Goal: Check status: Check status

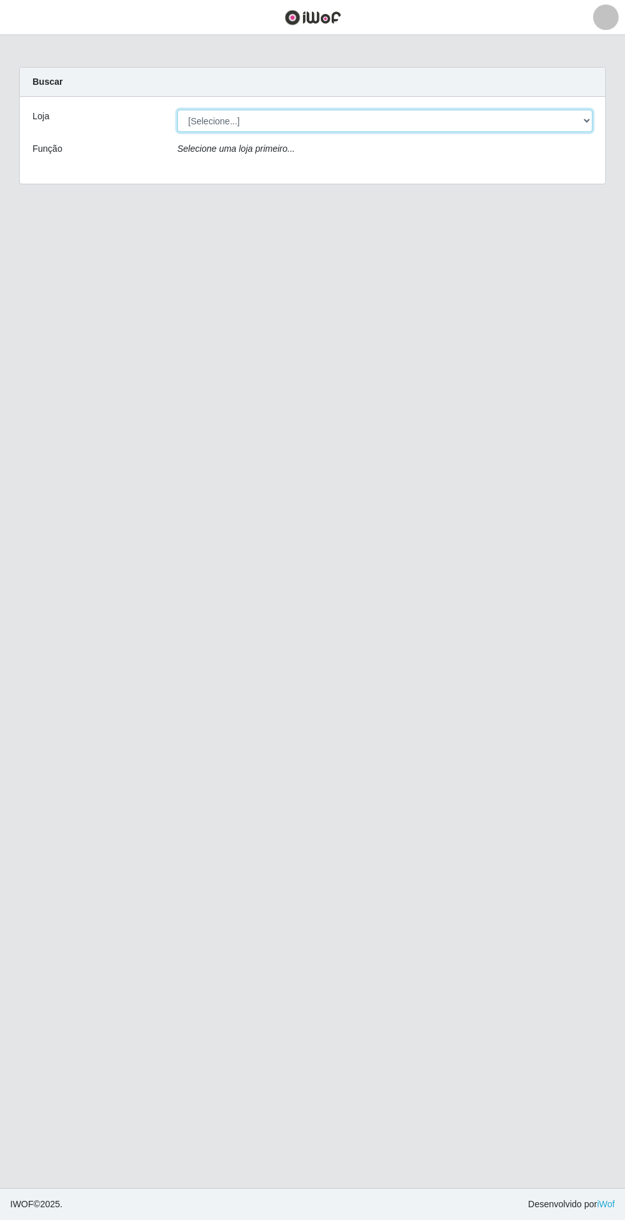
click at [592, 111] on select "[Selecione...] Atacado Vem - Loja 31 [GEOGRAPHIC_DATA]" at bounding box center [384, 121] width 415 height 22
select select "437"
click at [177, 110] on select "[Selecione...] Atacado Vem - Loja 31 [GEOGRAPHIC_DATA]" at bounding box center [384, 121] width 415 height 22
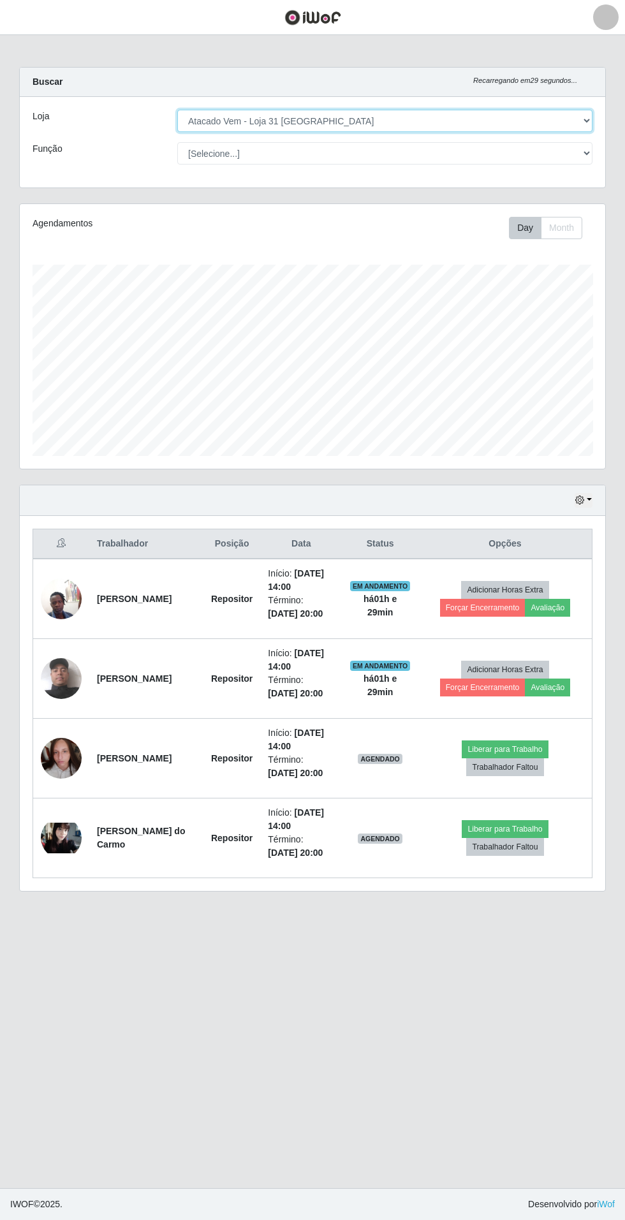
scroll to position [264, 585]
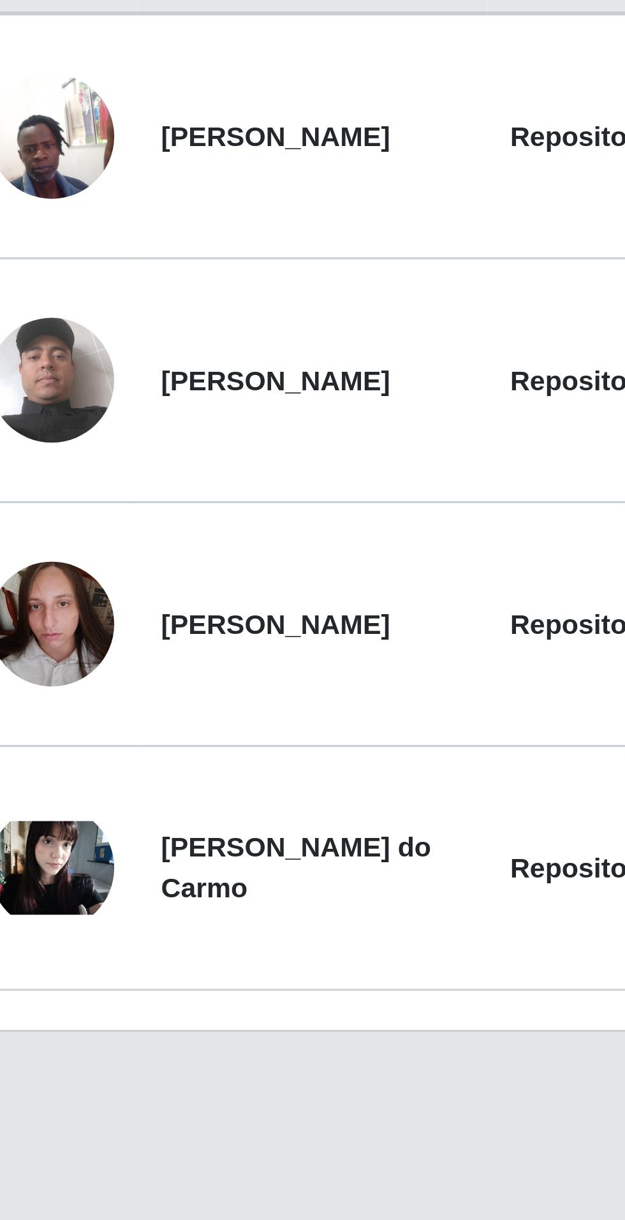
click at [62, 757] on img at bounding box center [61, 758] width 41 height 73
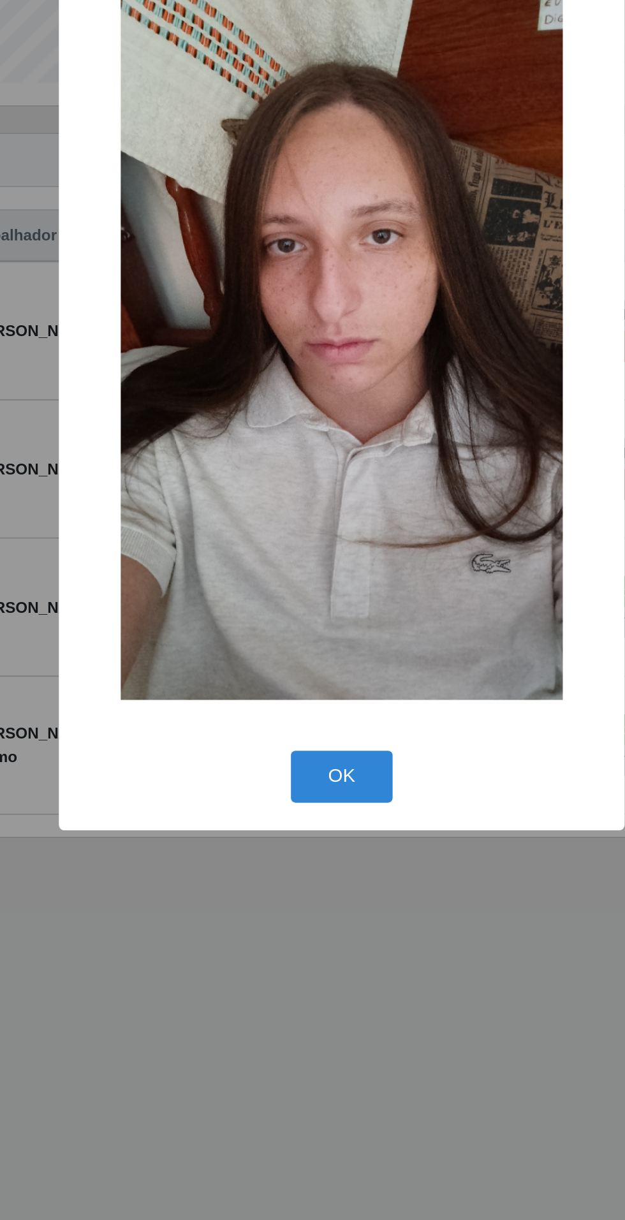
click at [321, 983] on div "× OK Cancel" at bounding box center [312, 610] width 625 height 1220
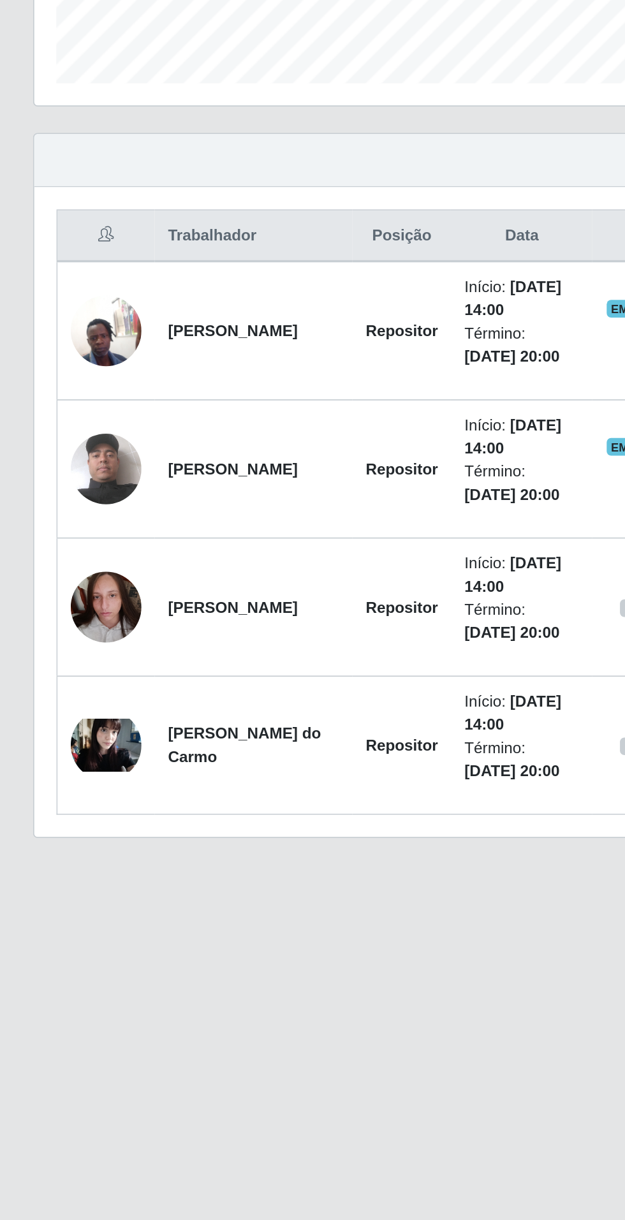
click at [74, 832] on img at bounding box center [61, 837] width 41 height 31
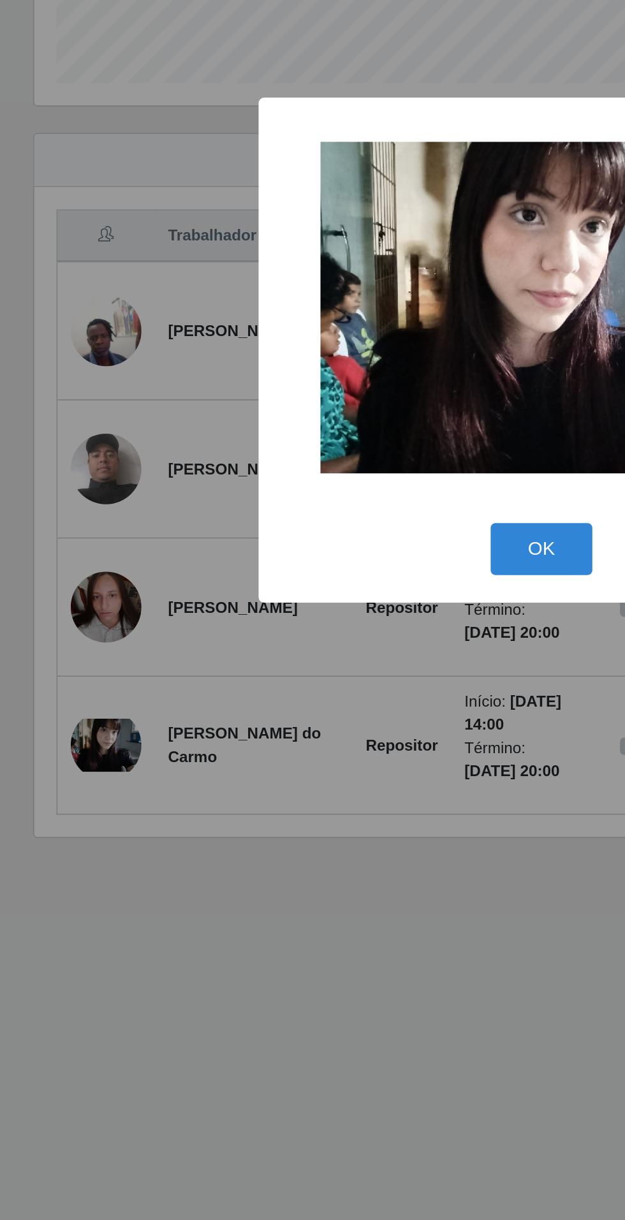
click at [305, 722] on button "OK" at bounding box center [312, 725] width 59 height 30
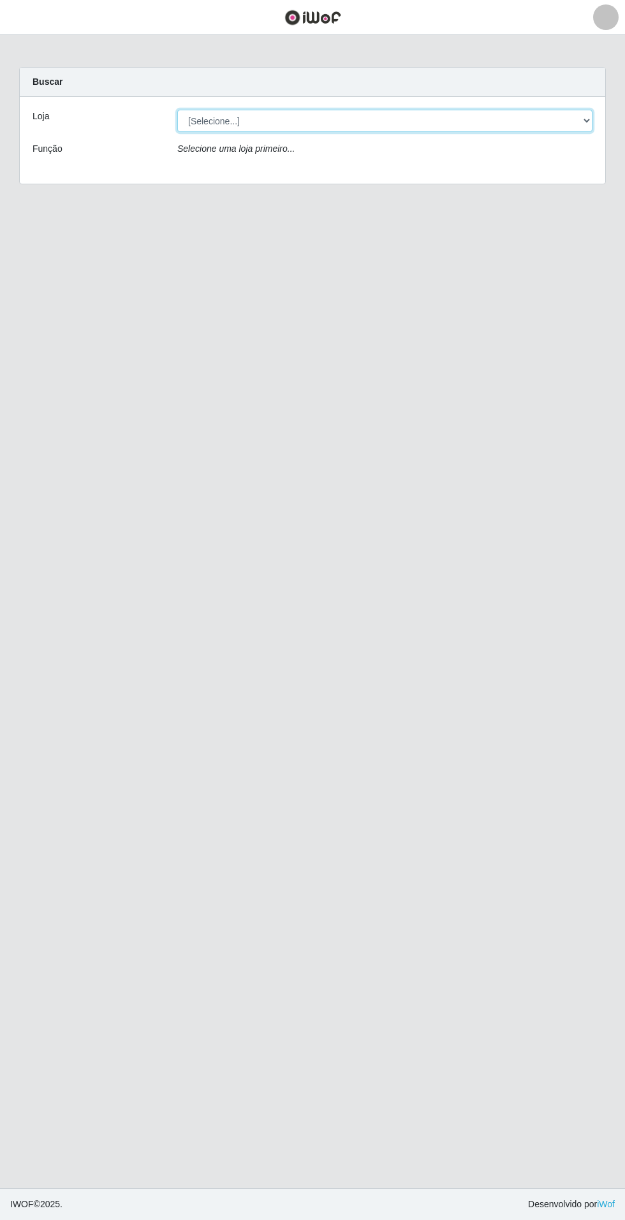
click at [564, 129] on select "[Selecione...] Atacado Vem - Loja 31 [GEOGRAPHIC_DATA]" at bounding box center [384, 121] width 415 height 22
select select "437"
click at [177, 110] on select "[Selecione...] Atacado Vem - Loja 31 [GEOGRAPHIC_DATA]" at bounding box center [384, 121] width 415 height 22
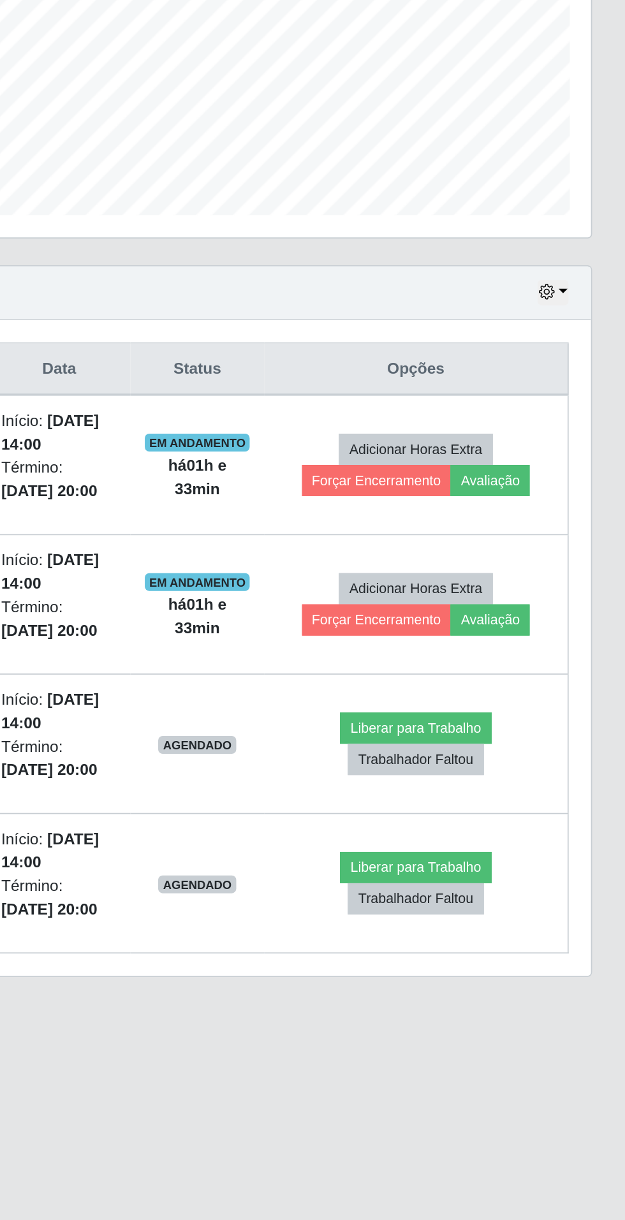
scroll to position [4, 0]
